Goal: Navigation & Orientation: Find specific page/section

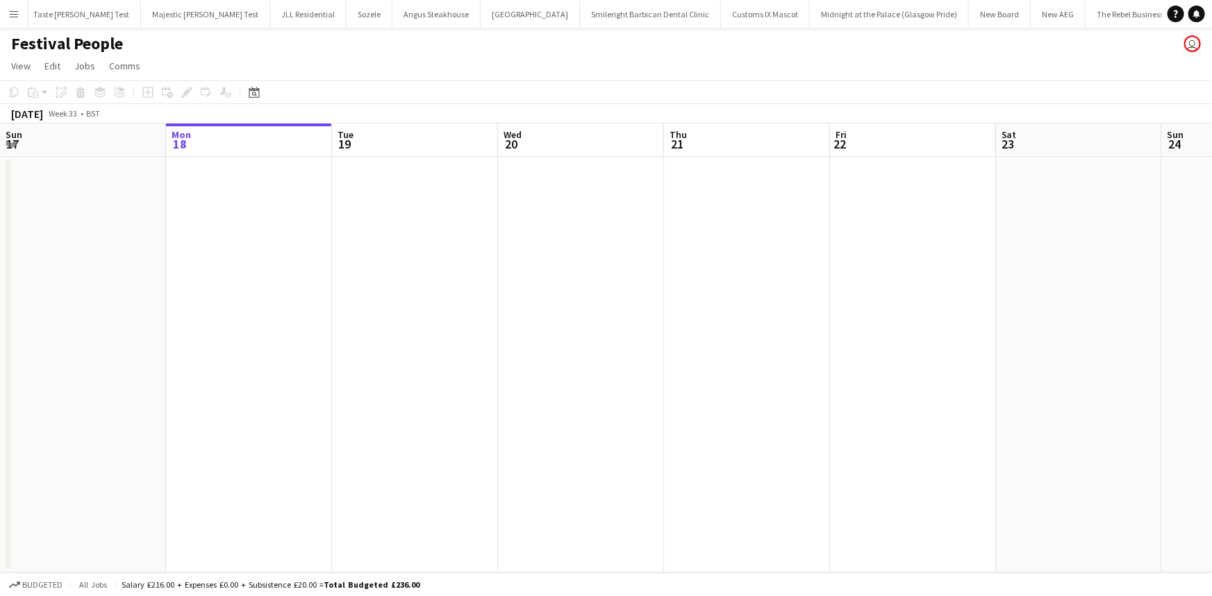
scroll to position [0, 396]
click at [0, 10] on button "Menu" at bounding box center [14, 14] width 28 height 28
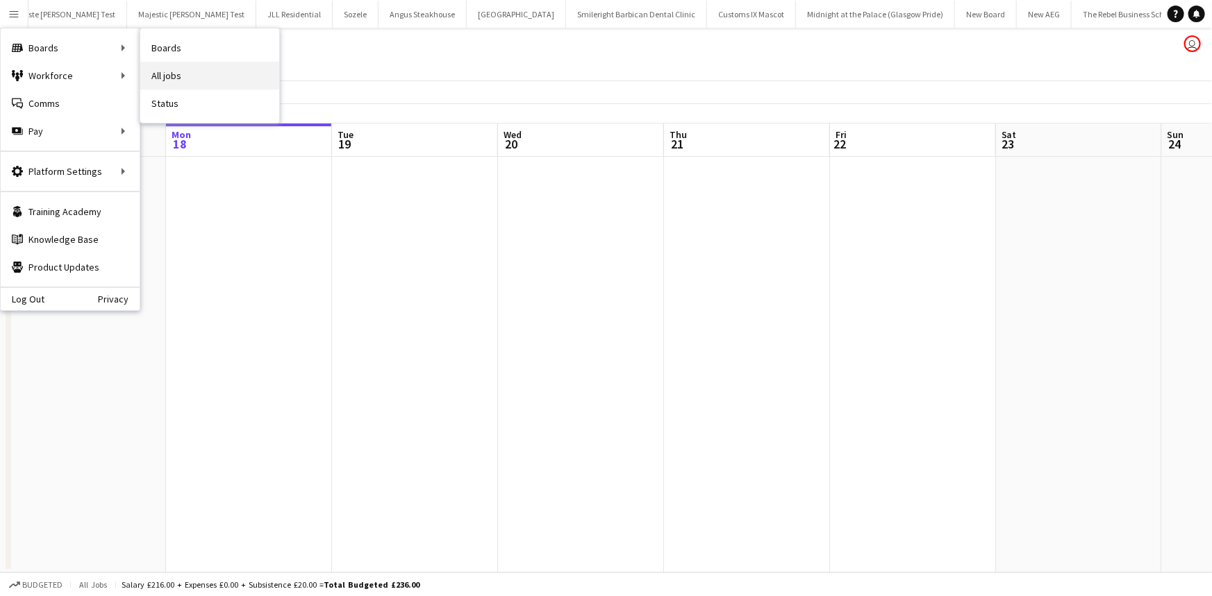
click at [165, 64] on link "All jobs" at bounding box center [209, 76] width 139 height 28
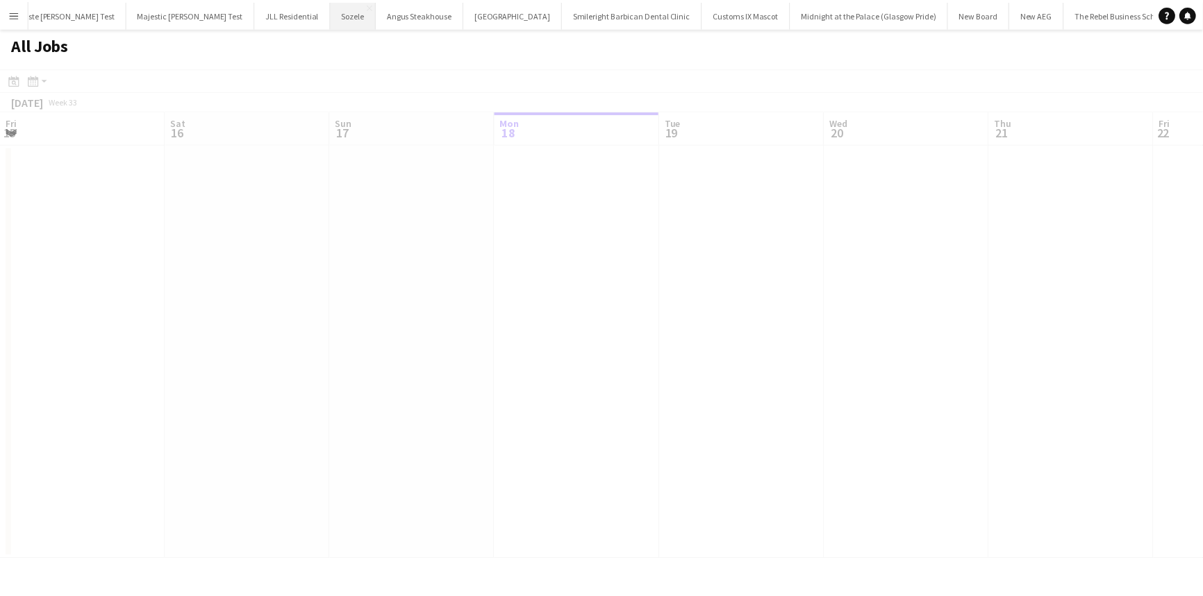
scroll to position [0, 332]
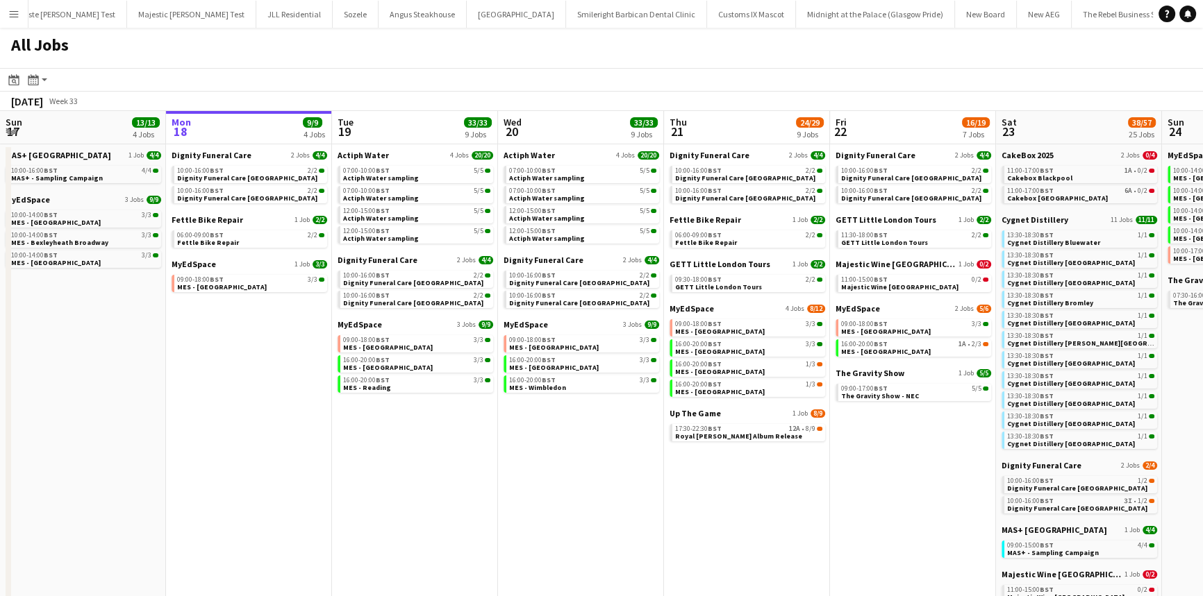
click at [15, 19] on app-icon "Menu" at bounding box center [13, 13] width 11 height 11
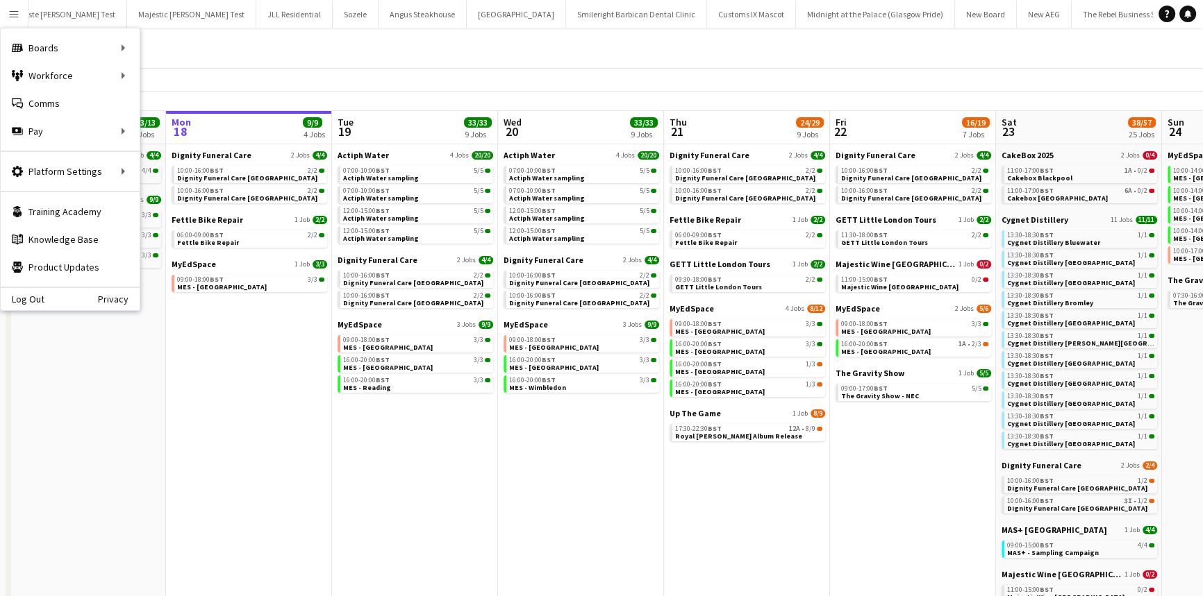
click at [365, 53] on div "All Jobs" at bounding box center [601, 48] width 1203 height 40
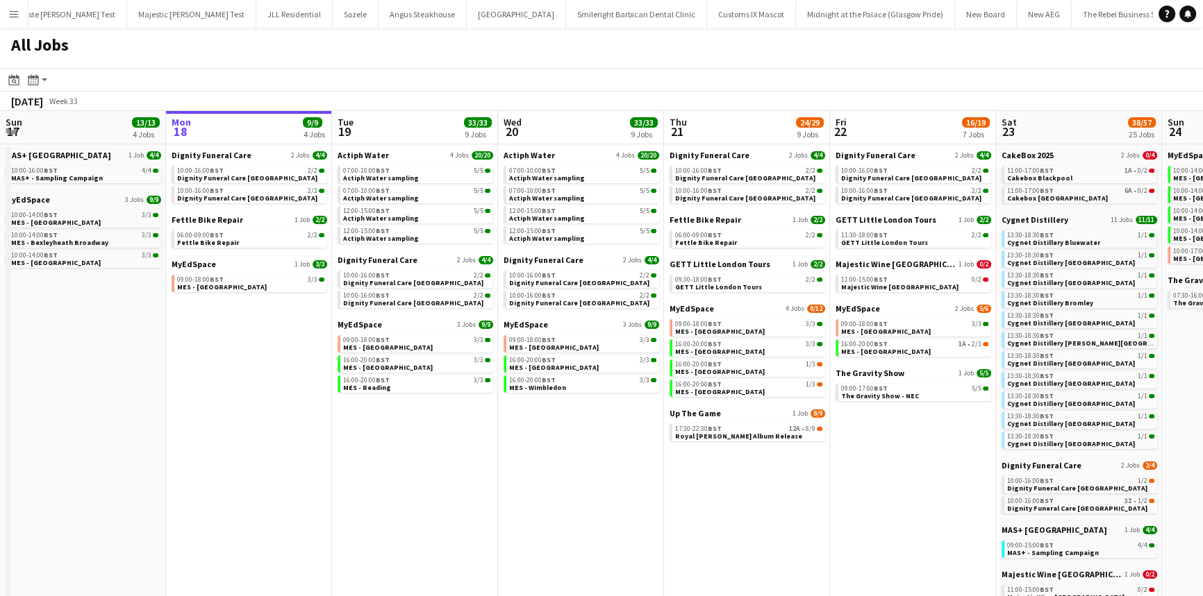
click at [243, 228] on app-calendar-brief-board "Fettle Bike Repair 1 Job [DATE] 06:00-09:00 BST 2/2 Fettle Bike Repair" at bounding box center [249, 231] width 156 height 33
click at [209, 278] on span "09:00-18:00 BST" at bounding box center [200, 279] width 47 height 7
click at [424, 177] on link "07:00-10:00 BST 5/5 Actiph Water sampling" at bounding box center [416, 174] width 147 height 16
